Goal: Information Seeking & Learning: Learn about a topic

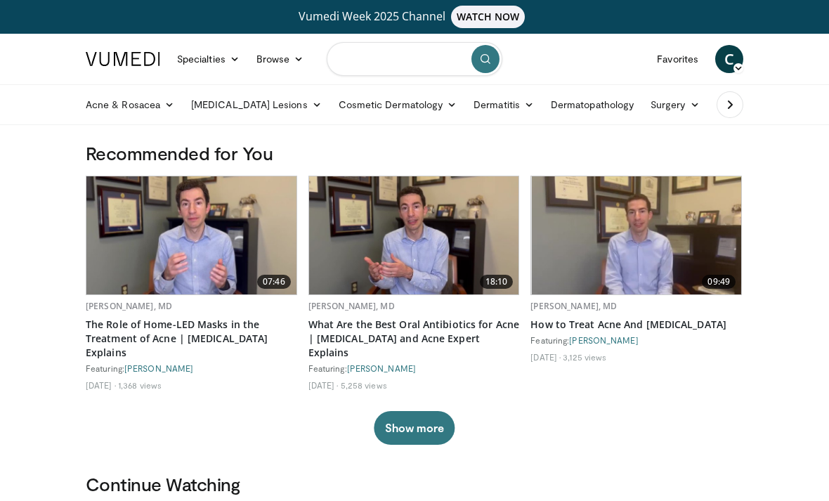
click at [361, 71] on input "Search topics, interventions" at bounding box center [414, 59] width 176 height 34
type input "**********"
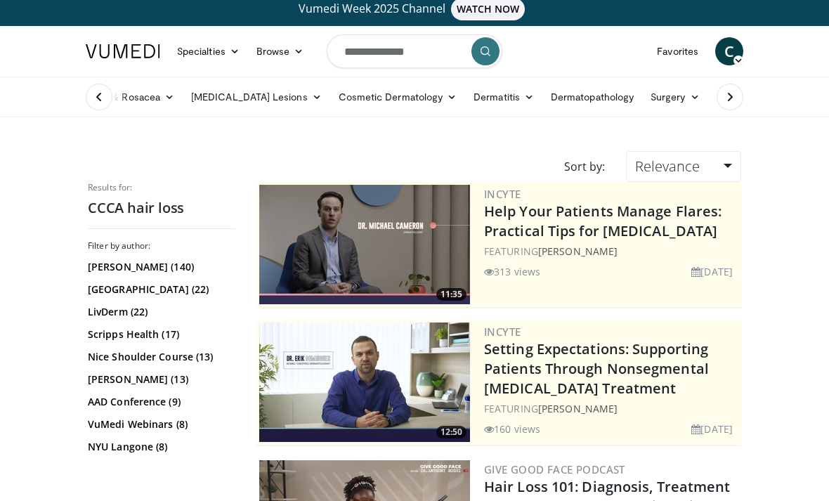
scroll to position [9, 0]
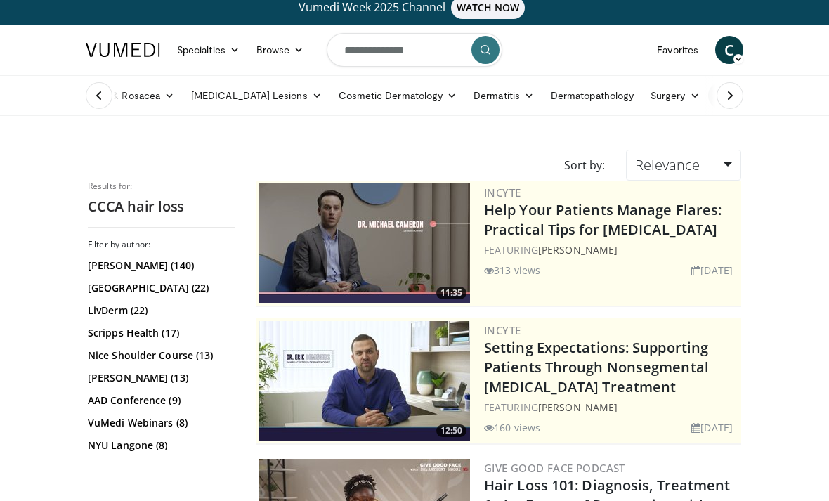
click at [708, 96] on link "Hair, Scalp, & Nails" at bounding box center [764, 95] width 113 height 28
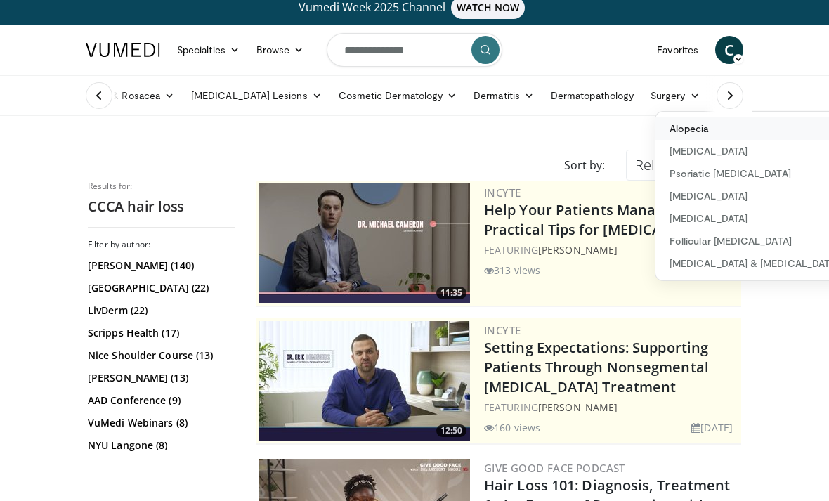
click at [655, 131] on link "Alopecia" at bounding box center [753, 128] width 197 height 22
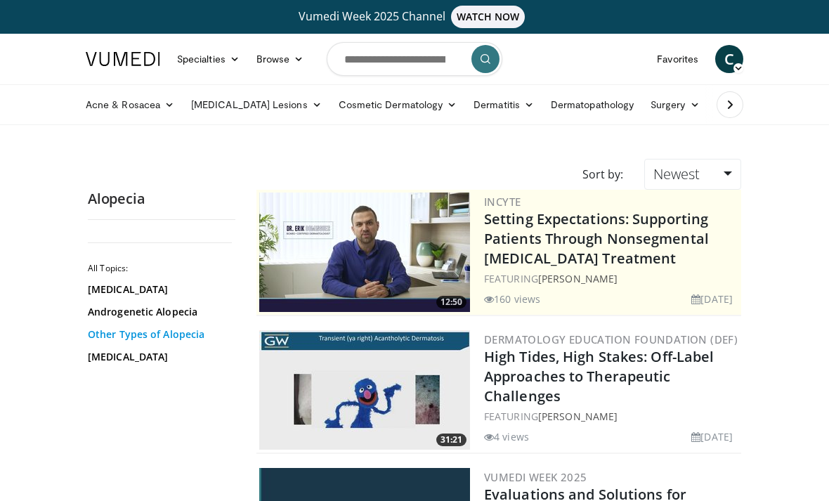
click at [207, 337] on link "Other Types of Alopecia" at bounding box center [158, 334] width 140 height 14
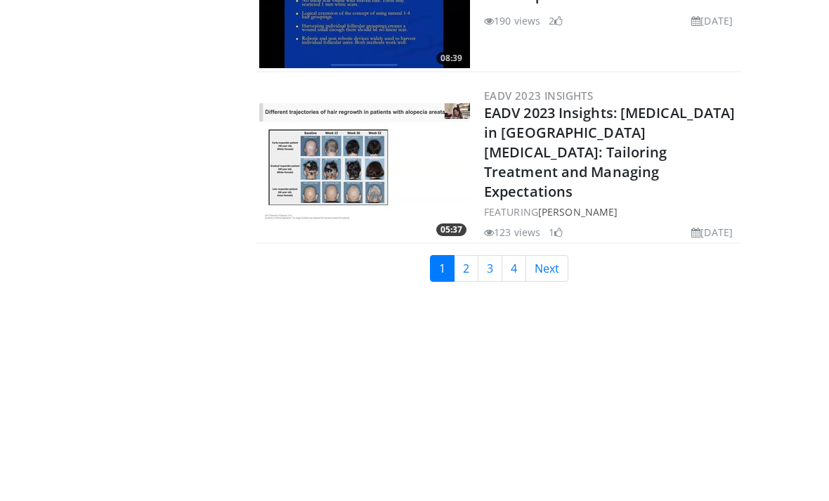
scroll to position [3409, 0]
click at [470, 254] on link "2" at bounding box center [466, 267] width 25 height 27
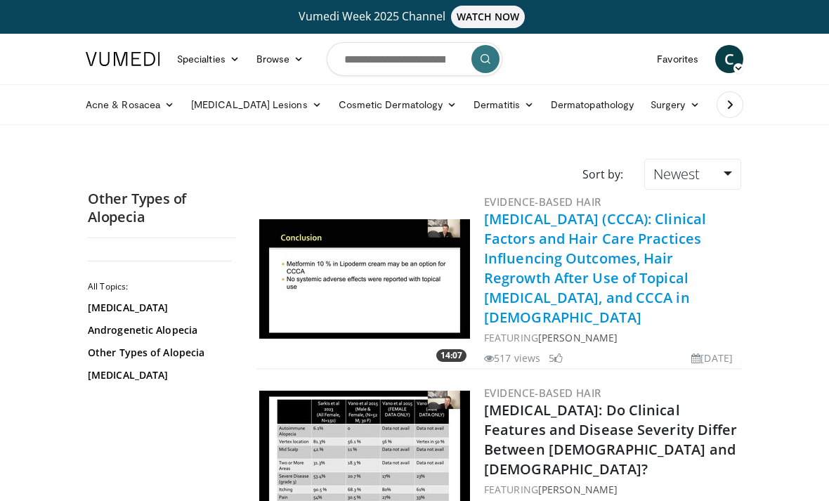
click at [660, 244] on link "[MEDICAL_DATA] (CCCA): Clinical Factors and Hair Care Practices Influencing Out…" at bounding box center [595, 267] width 222 height 117
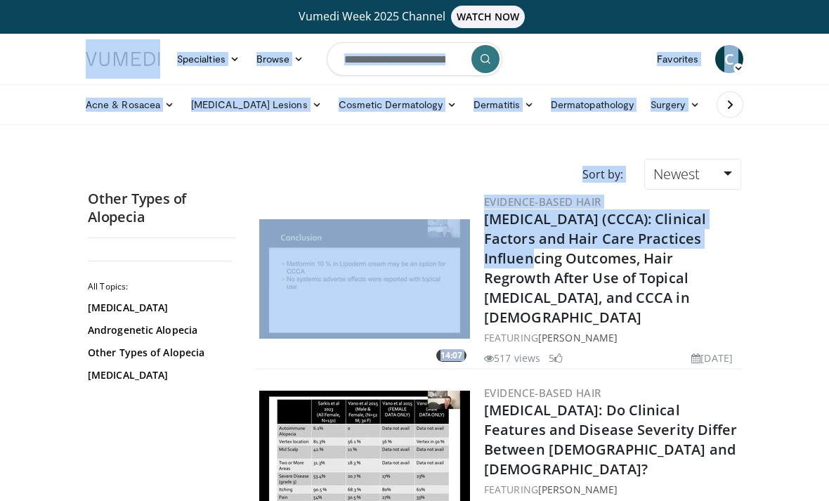
drag, startPoint x: 496, startPoint y: 249, endPoint x: 715, endPoint y: 22, distance: 315.3
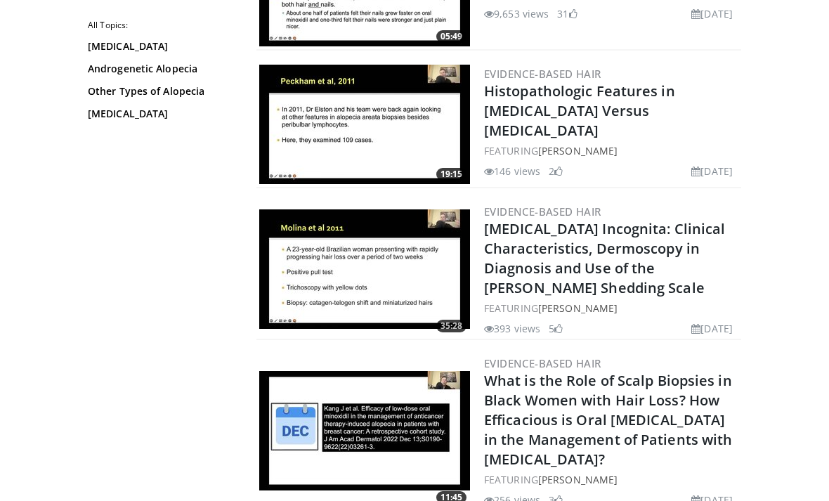
scroll to position [3375, 0]
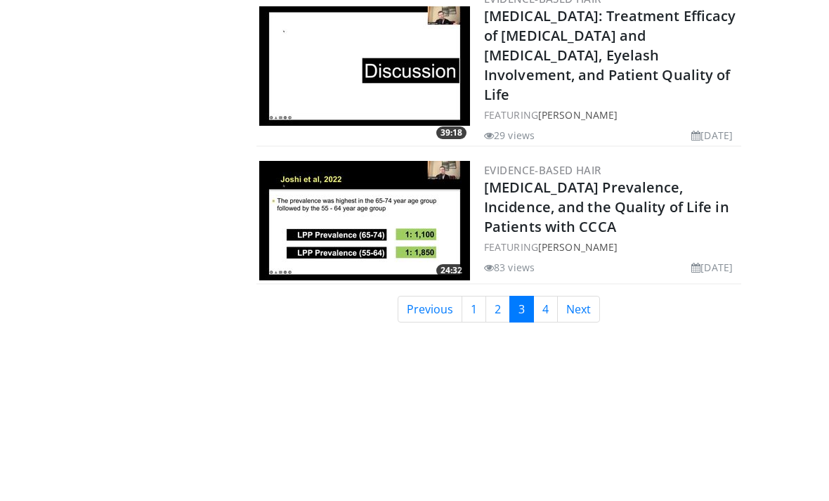
scroll to position [3662, 0]
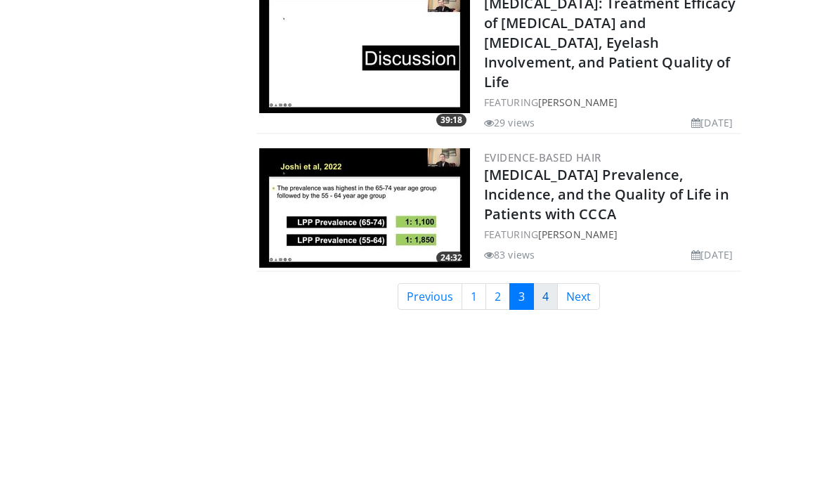
click at [546, 283] on link "4" at bounding box center [545, 296] width 25 height 27
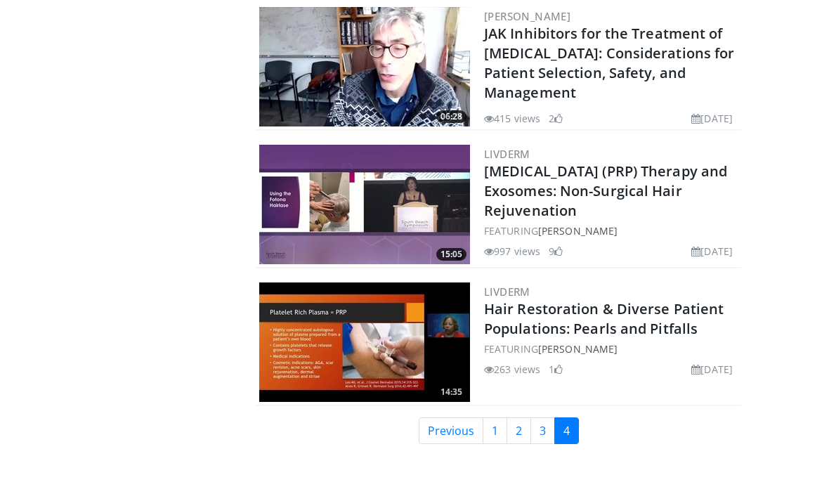
scroll to position [2154, 0]
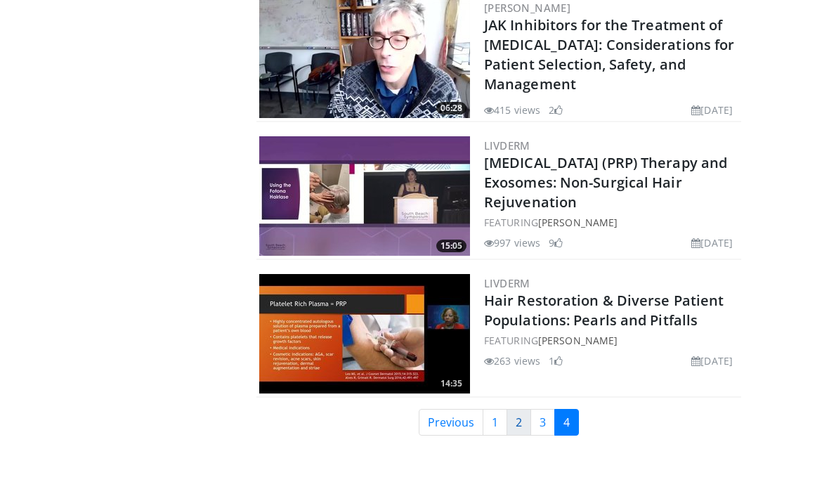
click at [520, 409] on link "2" at bounding box center [518, 422] width 25 height 27
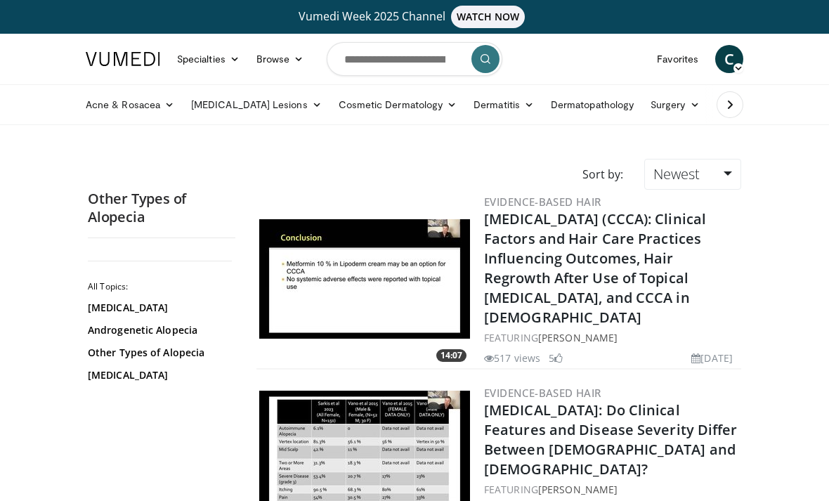
scroll to position [25, 0]
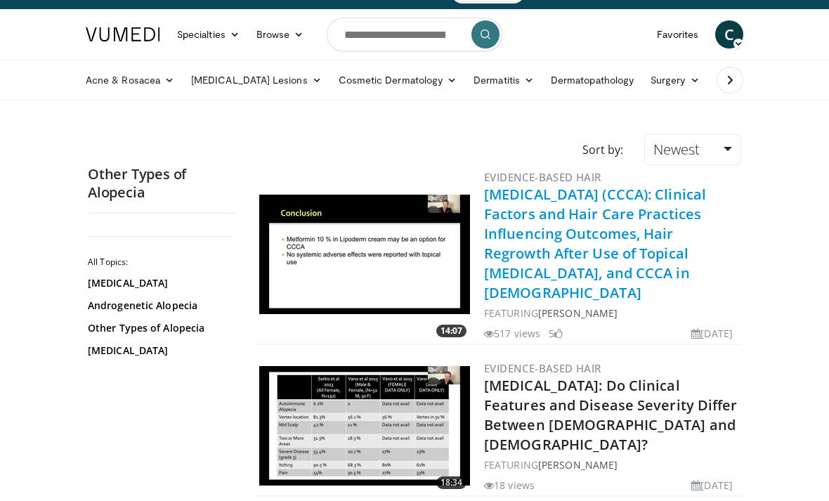
click at [551, 235] on link "[MEDICAL_DATA] (CCCA): Clinical Factors and Hair Care Practices Influencing Out…" at bounding box center [595, 243] width 222 height 117
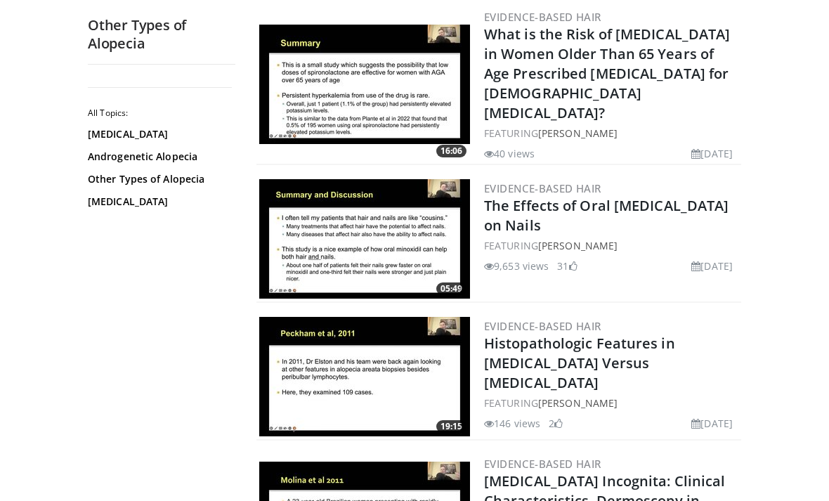
scroll to position [3417, 0]
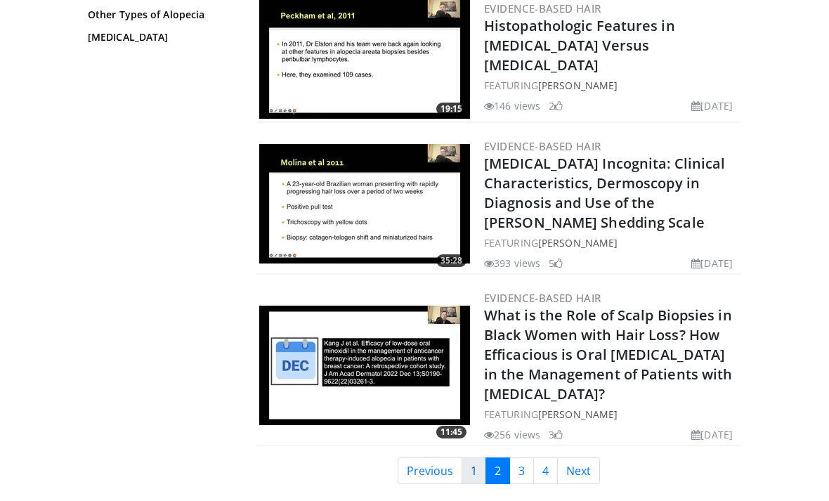
click at [473, 457] on link "1" at bounding box center [473, 470] width 25 height 27
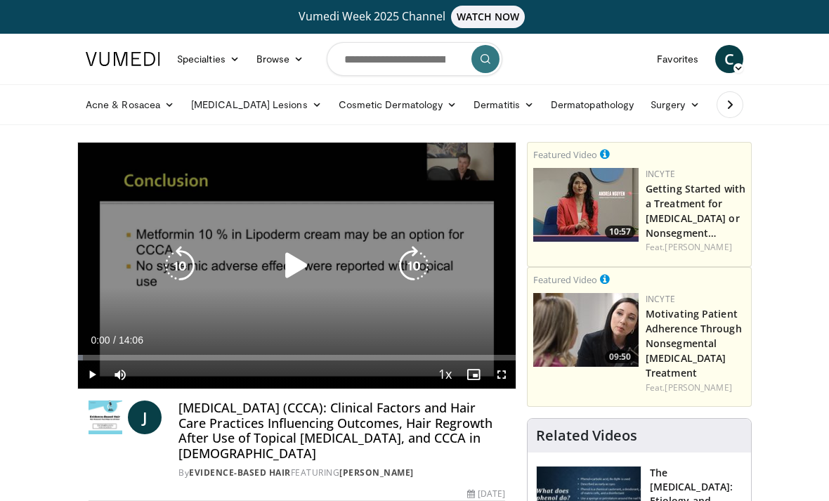
click at [305, 256] on icon "Video Player" at bounding box center [296, 265] width 39 height 39
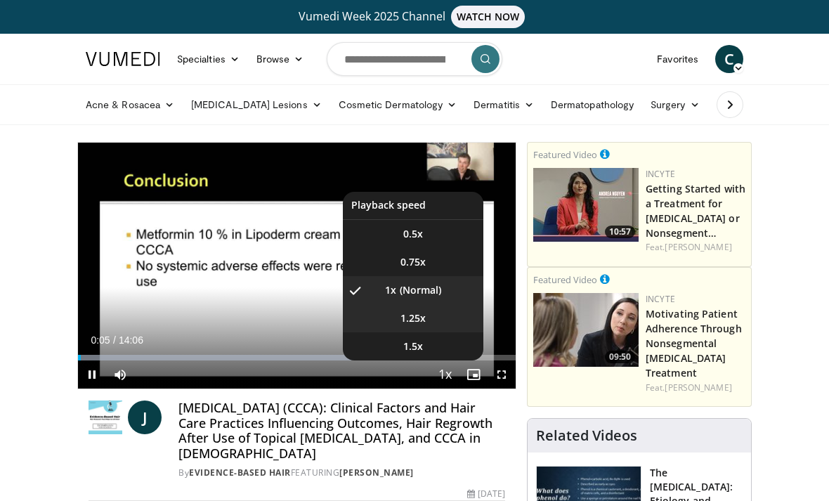
click at [428, 317] on li "1.25x" at bounding box center [413, 318] width 140 height 28
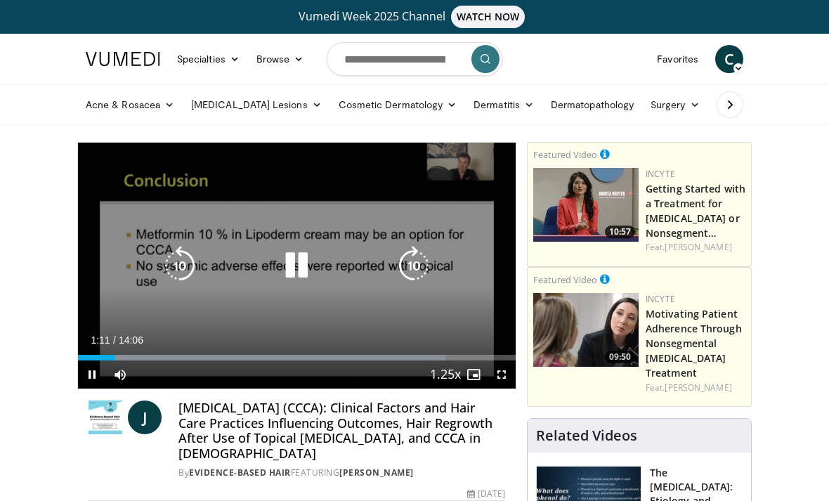
click at [411, 278] on icon "Video Player" at bounding box center [413, 265] width 39 height 39
click at [396, 265] on icon "Video Player" at bounding box center [413, 265] width 39 height 39
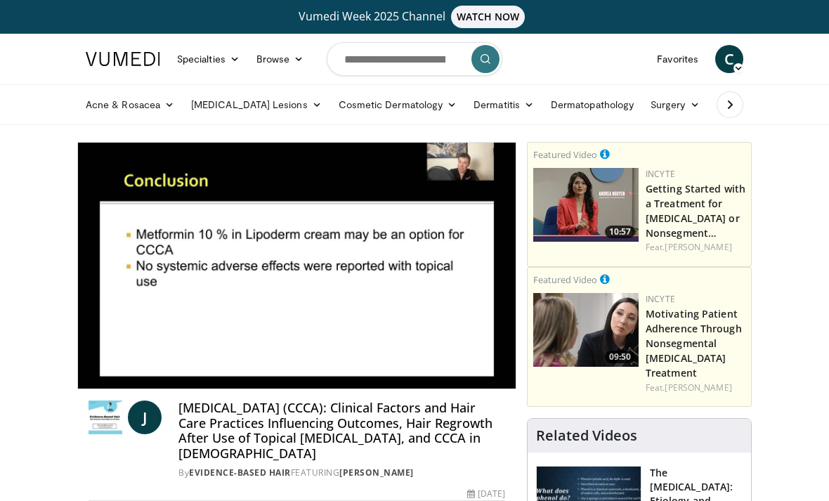
click at [396, 265] on div "20 seconds Tap to unmute" at bounding box center [296, 266] width 437 height 246
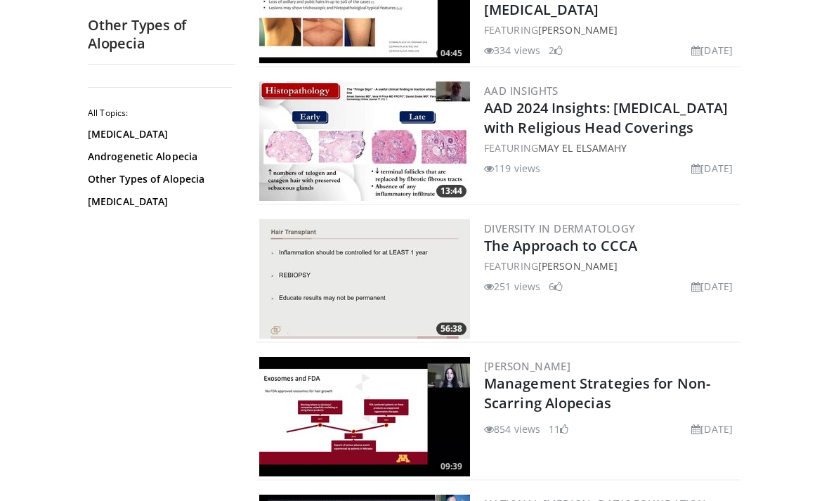
scroll to position [1770, 0]
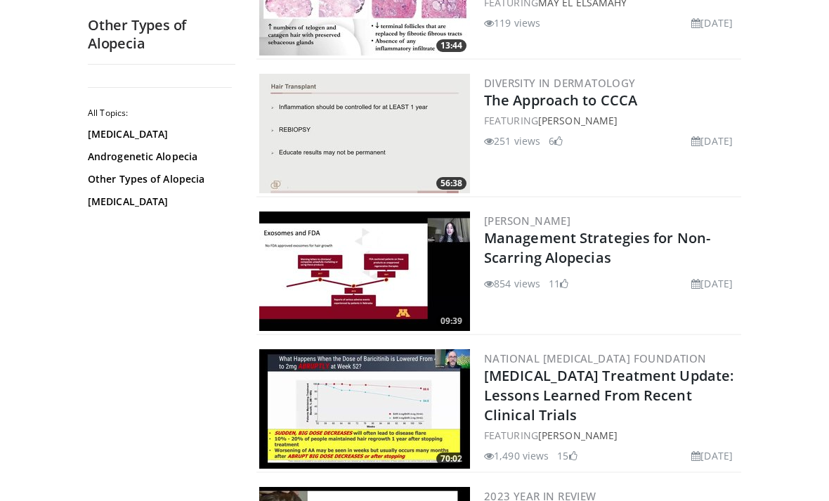
click at [396, 147] on img at bounding box center [364, 133] width 211 height 119
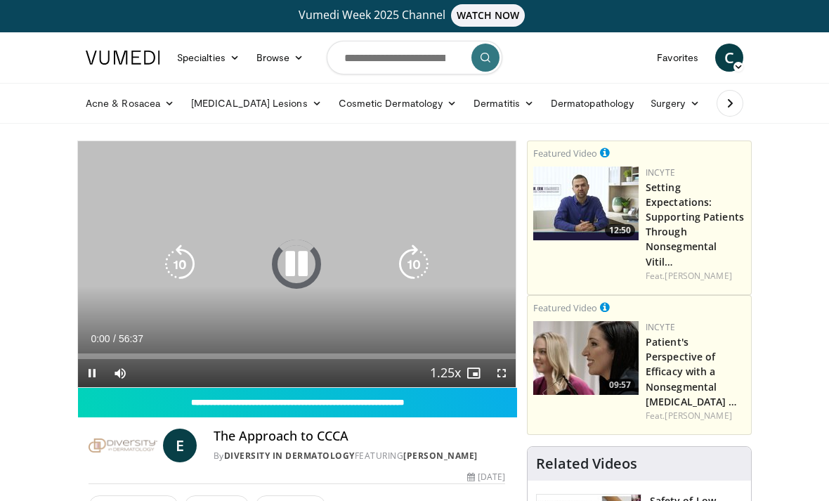
scroll to position [27, 0]
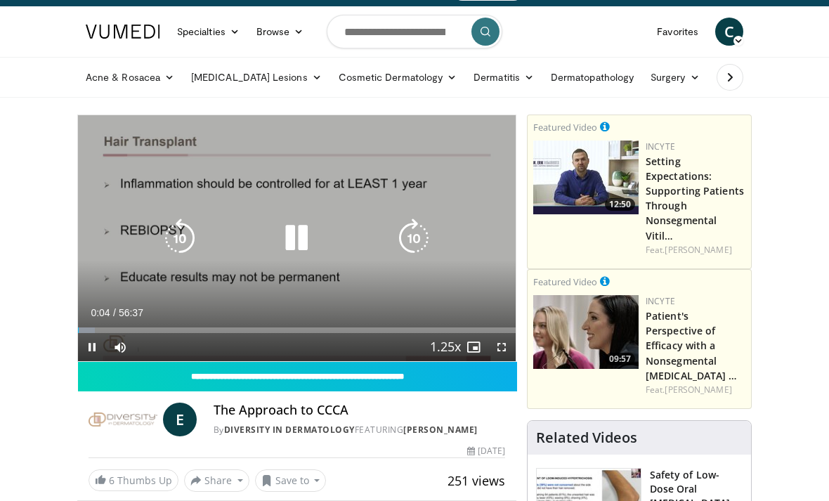
click at [414, 246] on icon "Video Player" at bounding box center [413, 237] width 39 height 39
click at [416, 249] on icon "Video Player" at bounding box center [413, 237] width 39 height 39
click at [412, 245] on icon "Video Player" at bounding box center [413, 237] width 39 height 39
click at [414, 239] on icon "Video Player" at bounding box center [413, 237] width 39 height 39
click at [412, 247] on icon "Video Player" at bounding box center [413, 237] width 39 height 39
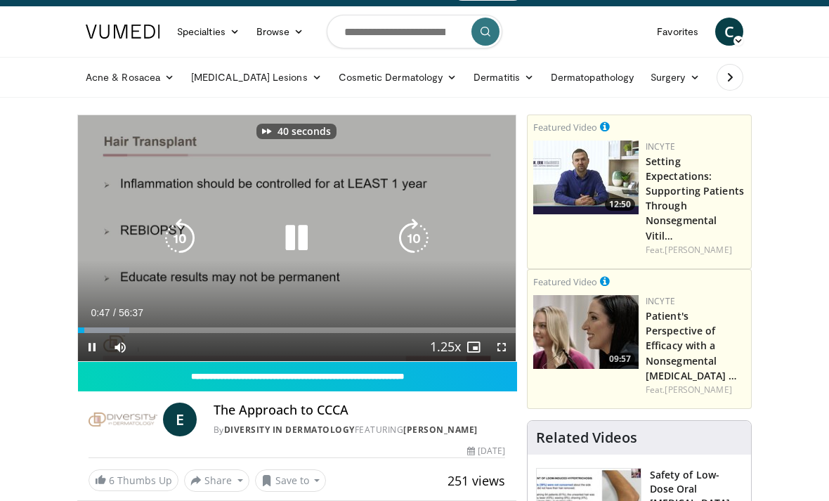
click at [413, 246] on icon "Video Player" at bounding box center [413, 237] width 39 height 39
click at [414, 244] on icon "Video Player" at bounding box center [413, 237] width 39 height 39
click at [310, 240] on icon "Video Player" at bounding box center [296, 237] width 39 height 39
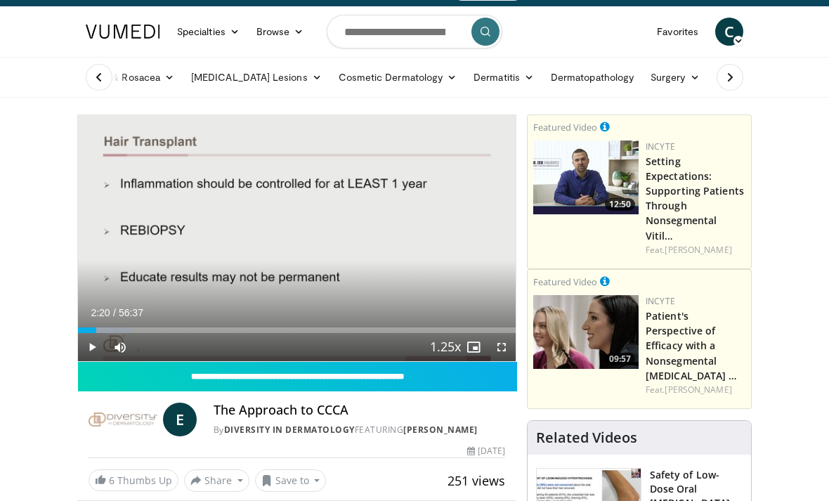
click at [95, 353] on span "Video Player" at bounding box center [92, 347] width 28 height 28
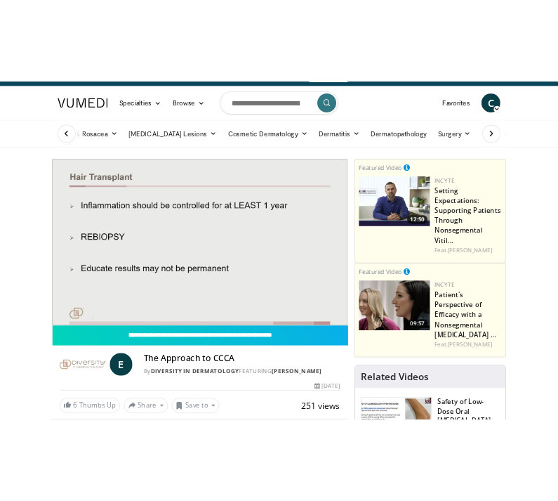
scroll to position [0, 0]
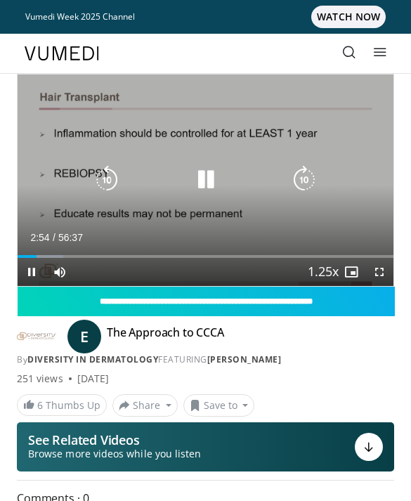
click at [213, 184] on icon "Video Player" at bounding box center [206, 180] width 28 height 28
click at [200, 172] on icon "Video Player" at bounding box center [206, 180] width 28 height 28
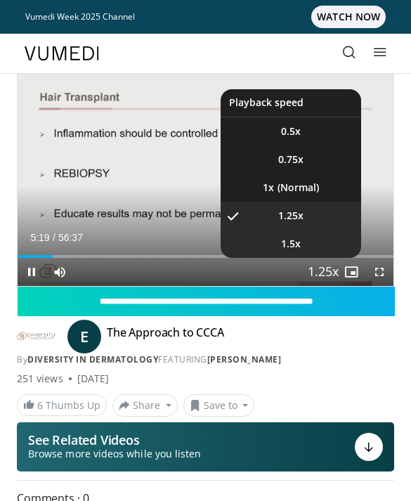
click at [312, 241] on li "1.5x" at bounding box center [290, 244] width 140 height 28
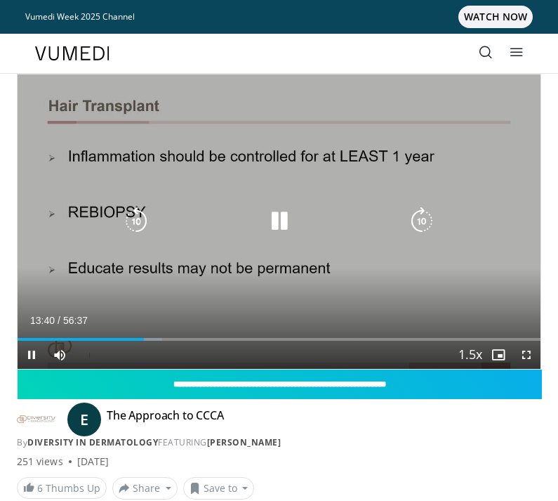
click at [107, 117] on div "70 seconds Tap to unmute" at bounding box center [279, 221] width 523 height 294
click at [425, 225] on icon "Video Player" at bounding box center [422, 221] width 28 height 28
click at [422, 218] on icon "Video Player" at bounding box center [422, 221] width 28 height 28
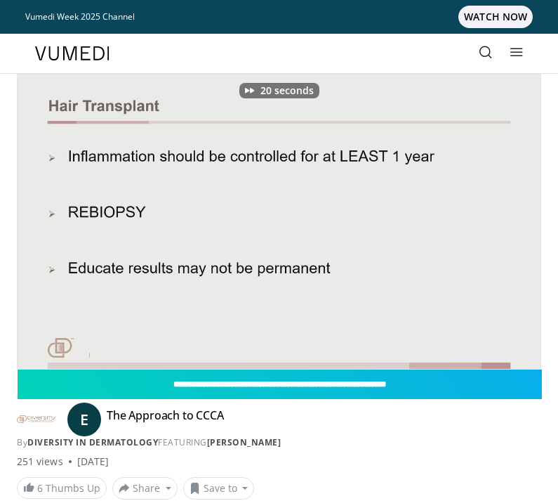
click at [486, 147] on div "20 seconds Tap to unmute" at bounding box center [279, 221] width 523 height 294
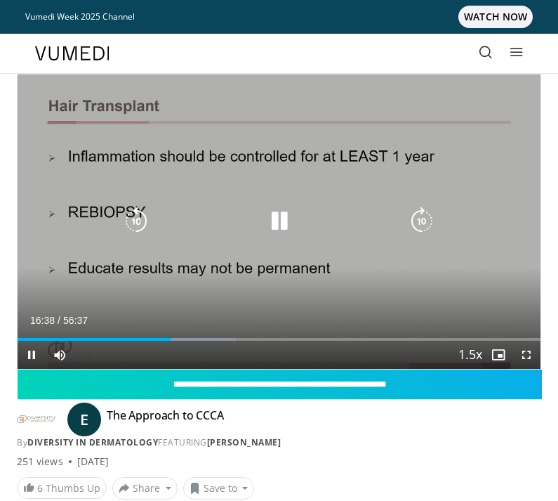
click at [136, 219] on icon "Video Player" at bounding box center [136, 221] width 28 height 28
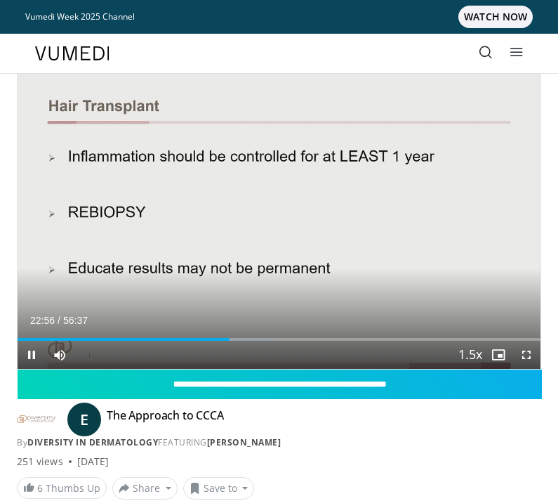
click at [33, 356] on span "Video Player" at bounding box center [32, 355] width 28 height 28
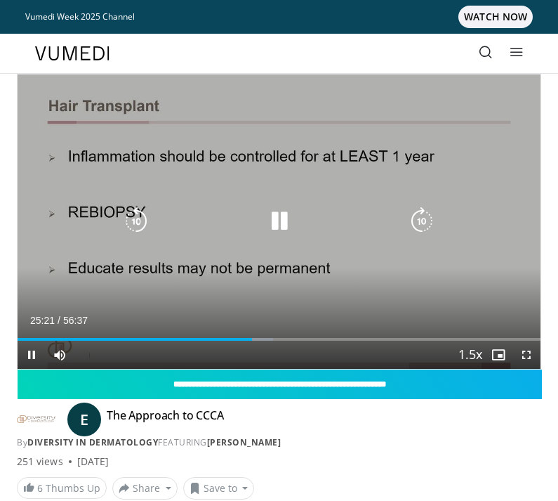
click at [260, 218] on div "Video Player" at bounding box center [279, 221] width 314 height 28
click at [260, 224] on div "Video Player" at bounding box center [279, 221] width 314 height 28
click at [273, 214] on icon "Video Player" at bounding box center [279, 221] width 28 height 28
click at [275, 211] on icon "Video Player" at bounding box center [279, 221] width 28 height 28
